Goal: Find specific page/section: Find specific page/section

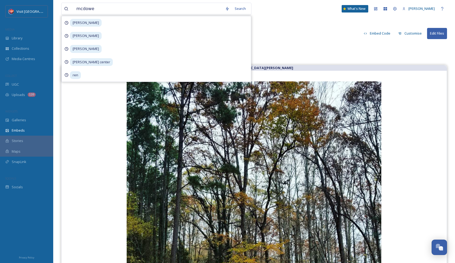
type input "[PERSON_NAME]"
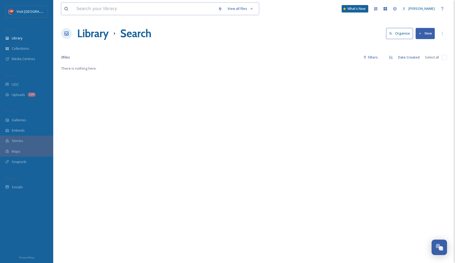
click at [115, 9] on input at bounding box center [145, 9] width 142 height 12
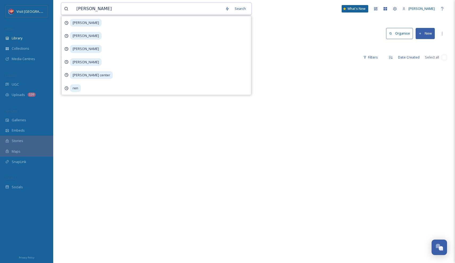
type input "[PERSON_NAME]"
click at [180, 8] on input at bounding box center [171, 9] width 130 height 12
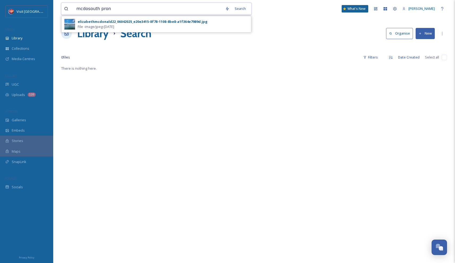
type input "mcdosouth prong"
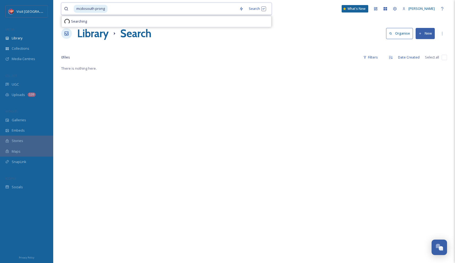
click at [180, 8] on input at bounding box center [172, 9] width 129 height 12
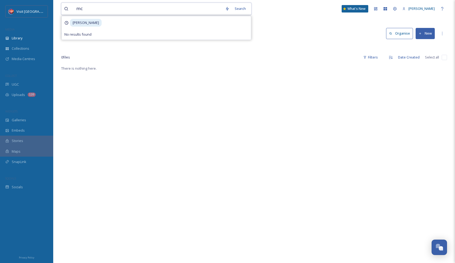
type input "m"
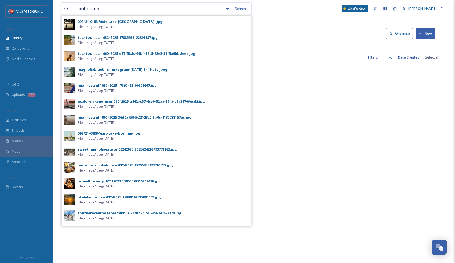
type input "south prong"
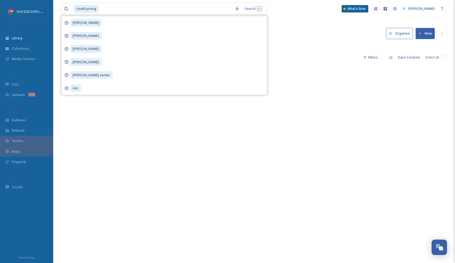
click at [330, 43] on div "south prong Search [PERSON_NAME] [PERSON_NAME] [PERSON_NAME] center ren What's …" at bounding box center [254, 164] width 402 height 329
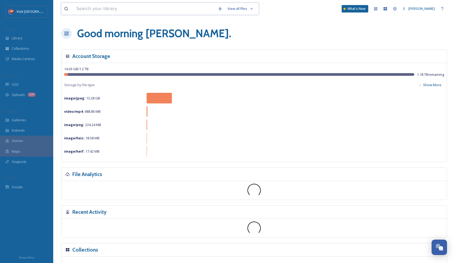
click at [102, 8] on input at bounding box center [145, 9] width 142 height 12
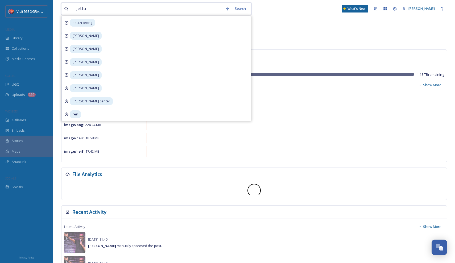
type input "[PERSON_NAME]"
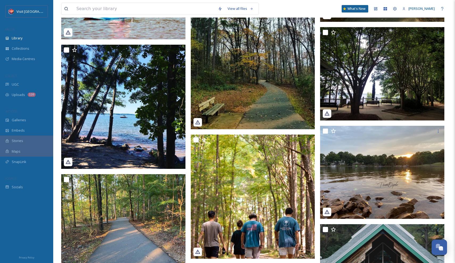
scroll to position [1072, 0]
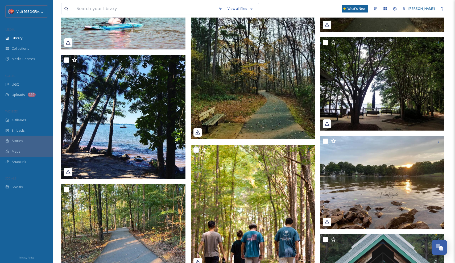
click at [253, 56] on img at bounding box center [253, 61] width 124 height 155
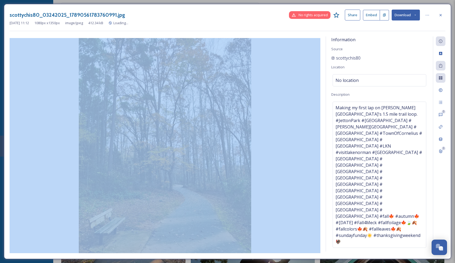
click at [272, 94] on img at bounding box center [165, 145] width 311 height 215
click at [252, 31] on div "scottychis80_03242025_17890561783760991.jpg No rights acquired Share Embed Down…" at bounding box center [227, 131] width 447 height 255
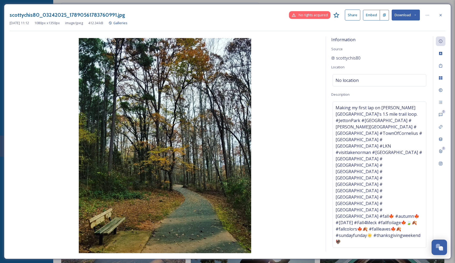
click at [189, 135] on img at bounding box center [165, 145] width 311 height 215
click at [438, 15] on div at bounding box center [441, 15] width 10 height 10
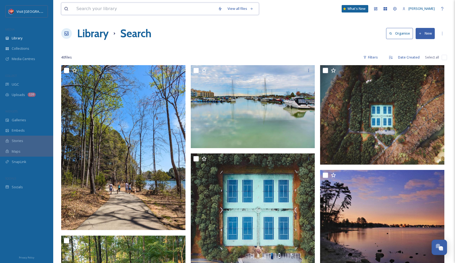
click at [85, 9] on input at bounding box center [145, 9] width 142 height 12
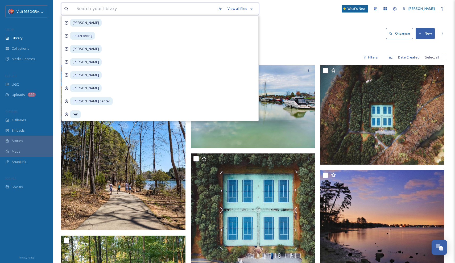
type input "j"
